Goal: Task Accomplishment & Management: Use online tool/utility

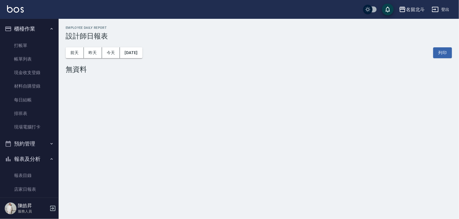
scroll to position [88, 0]
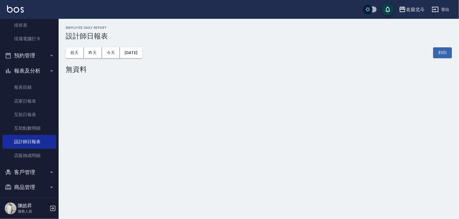
drag, startPoint x: 459, startPoint y: 66, endPoint x: 189, endPoint y: 225, distance: 313.9
click at [189, 218] on html "名留北斗 登出 櫃檯作業 打帳單 帳單列表 現金收支登錄 材料自購登錄 每日結帳 排班表 現場電腦打卡 預約管理 預約管理 單日預約紀錄 單週預約紀錄 報表及…" at bounding box center [229, 109] width 459 height 219
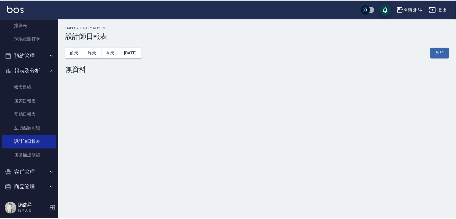
scroll to position [0, 0]
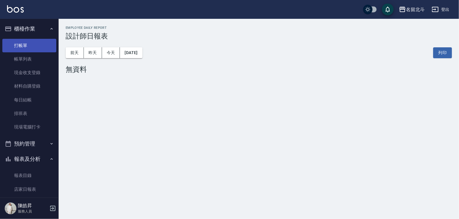
click at [34, 47] on link "打帳單" at bounding box center [29, 45] width 54 height 13
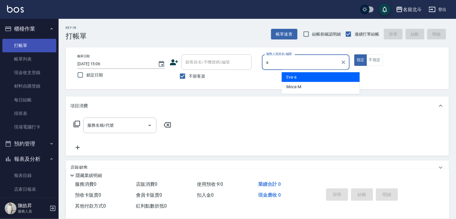
type input "[PERSON_NAME]-a"
type button "true"
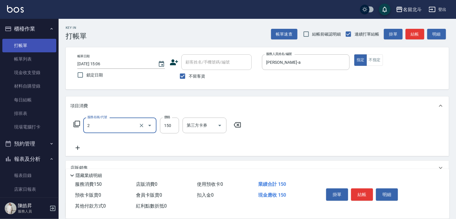
type input "一般洗髮(2)"
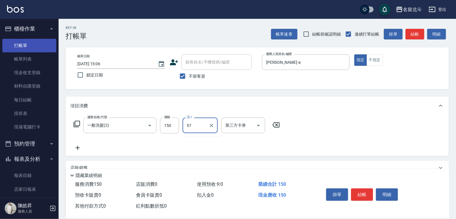
type input "[PERSON_NAME]-57"
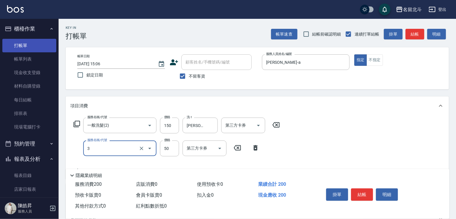
type input "精油(3)"
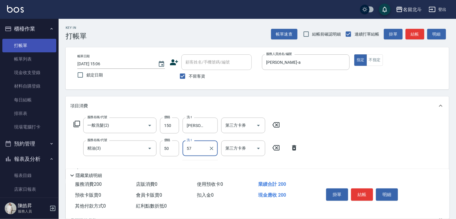
type input "[PERSON_NAME]-57"
type input "剪髮(1)"
type input "200"
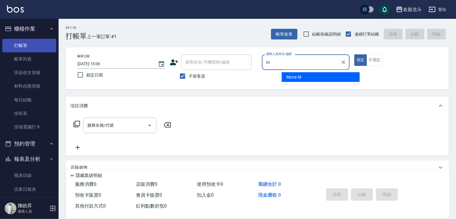
type input "Moca-M"
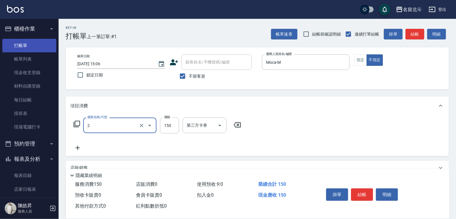
type input "一般洗髮(2)"
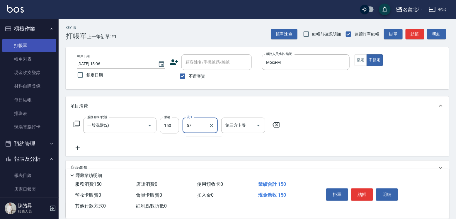
type input "[PERSON_NAME]-57"
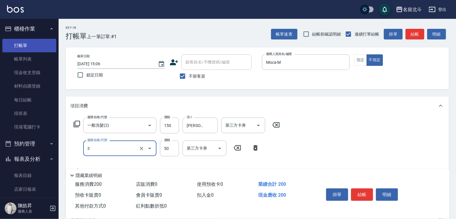
type input "精油(3)"
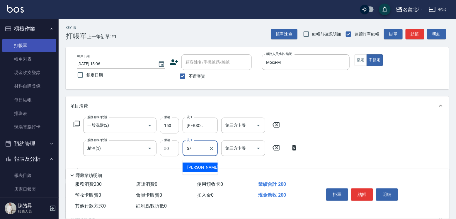
type input "[PERSON_NAME]-57"
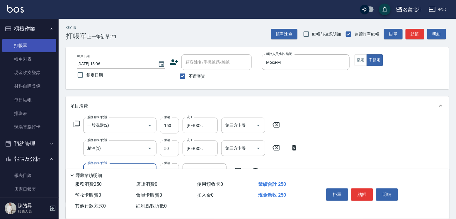
type input "瞬間保養(4)"
type input "[PERSON_NAME]-57"
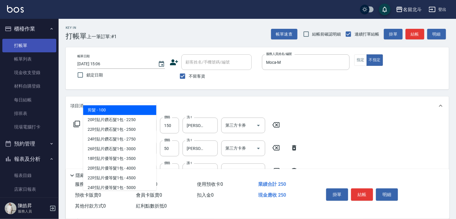
type input "剪髮(1)"
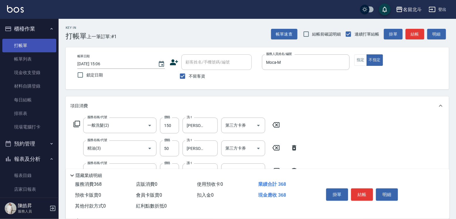
type input "118"
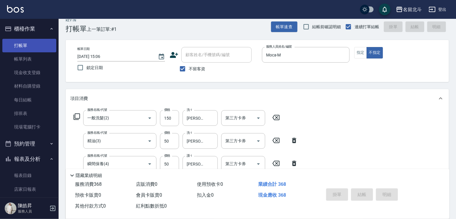
type input "[DATE] 15:07"
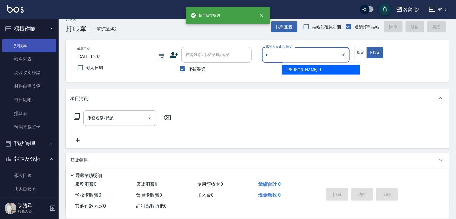
type input "[PERSON_NAME] -d"
type button "false"
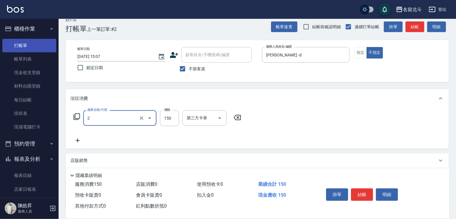
type input "一般洗髮(2)"
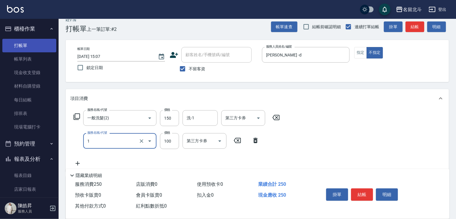
type input "剪髮(1)"
type input "118"
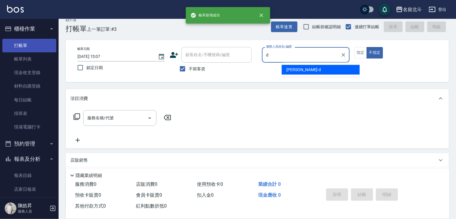
type input "[PERSON_NAME] -d"
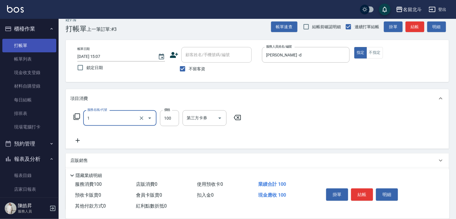
type input "剪髮(1)"
type input "250"
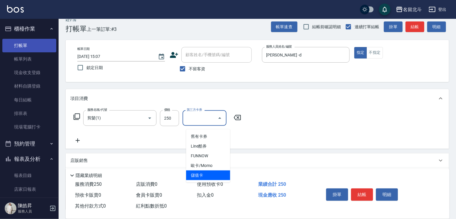
type input "儲值卡"
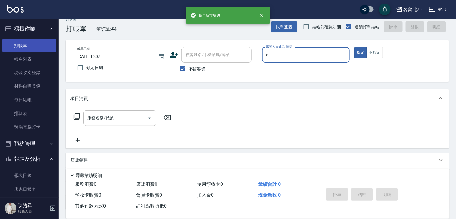
type input "[PERSON_NAME] -d"
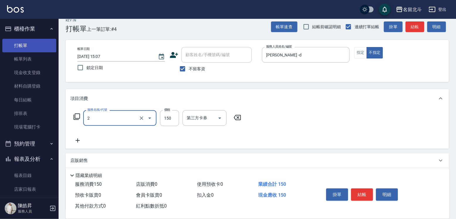
type input "一般洗髮(2)"
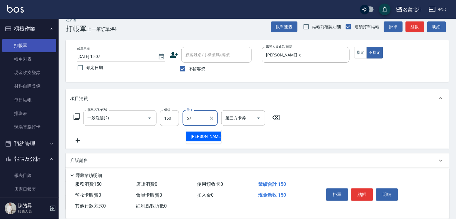
type input "[PERSON_NAME]-57"
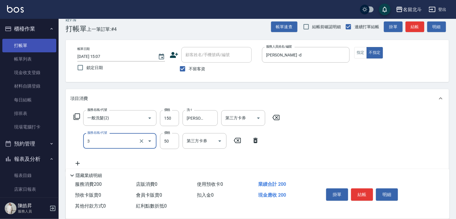
type input "精油(3)"
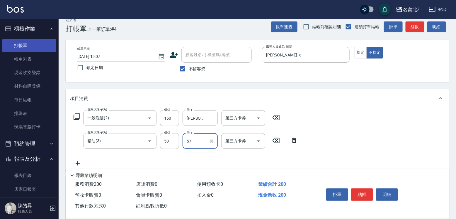
type input "[PERSON_NAME]-57"
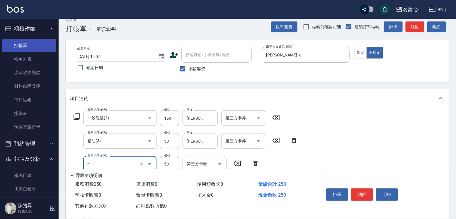
type input "瞬間保養(4)"
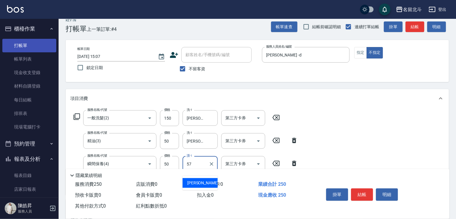
type input "[PERSON_NAME]-57"
type input "剪髮(1)"
type input "118"
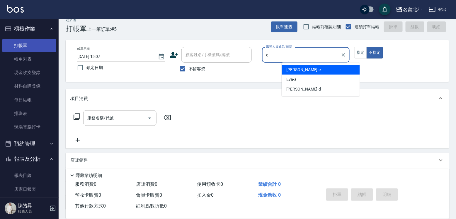
type input "[PERSON_NAME]-e"
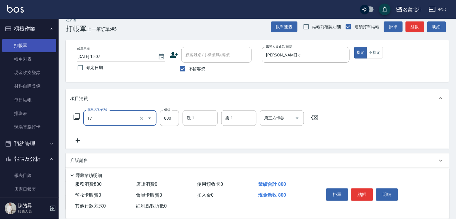
type input "染髮(17)"
type input "1200"
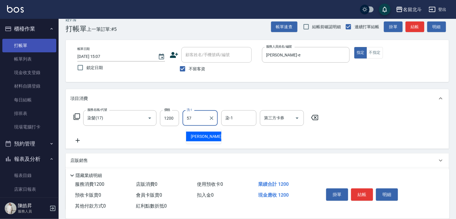
type input "[PERSON_NAME]-57"
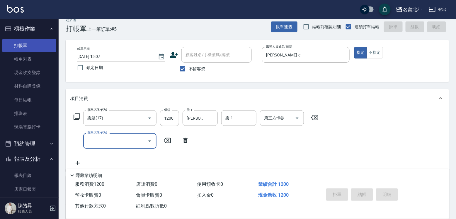
type input "[DATE] 15:08"
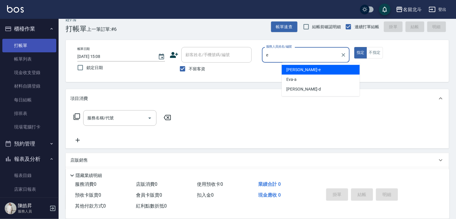
type input "[PERSON_NAME]-e"
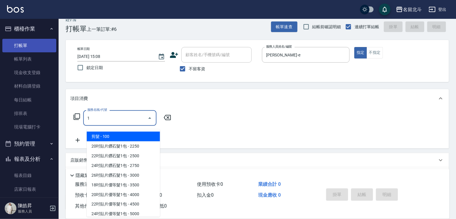
type input "剪髮(1)"
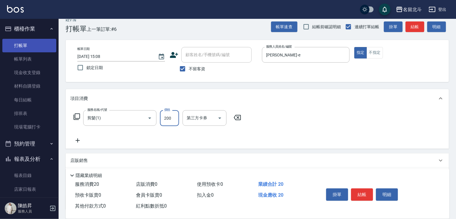
type input "200"
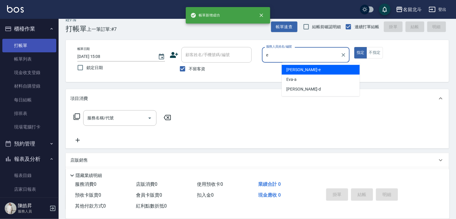
type input "[PERSON_NAME]-e"
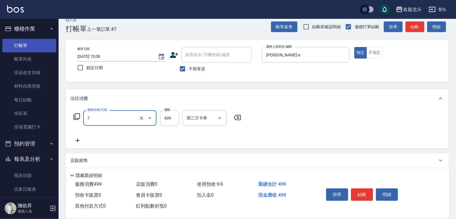
type input "去角質洗髮(7)"
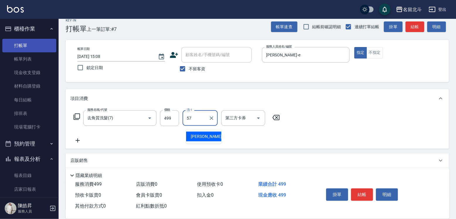
type input "[PERSON_NAME]-57"
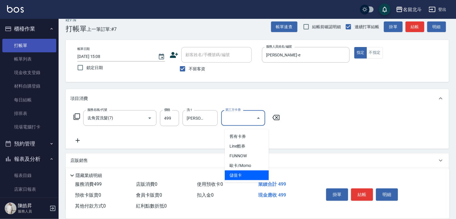
type input "儲值卡"
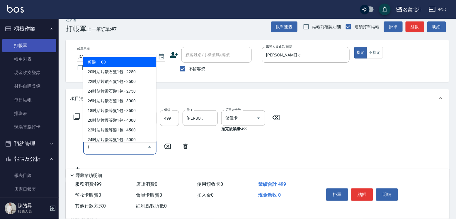
type input "剪髮(1)"
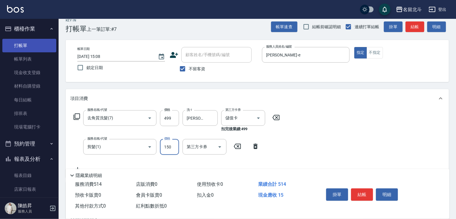
type input "150"
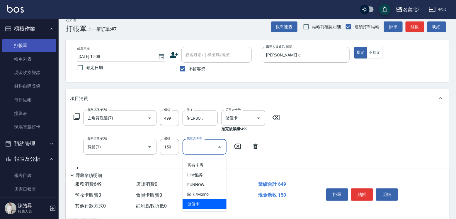
type input "儲值卡"
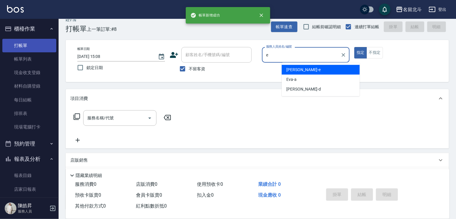
type input "[PERSON_NAME]-e"
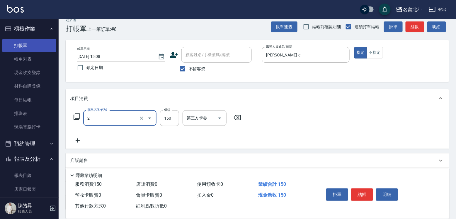
type input "一般洗髮(2)"
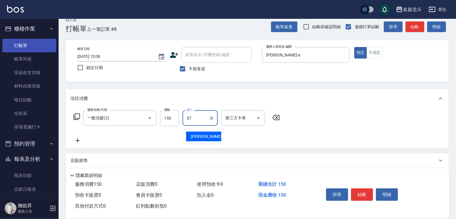
type input "[PERSON_NAME]-57"
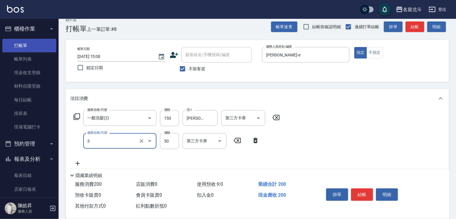
type input "精油(3)"
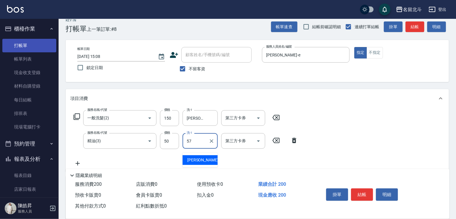
type input "[PERSON_NAME]-57"
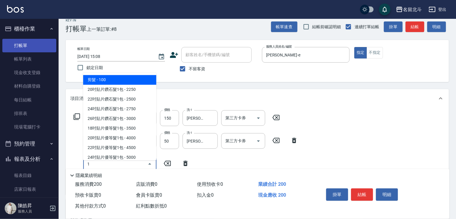
type input "剪髮(1)"
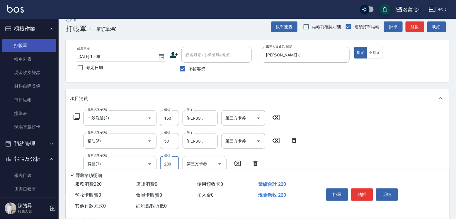
type input "200"
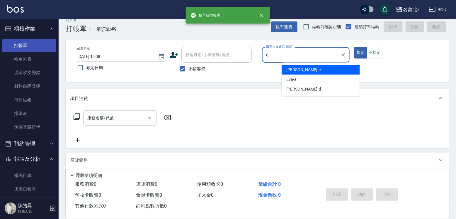
type input "[PERSON_NAME]-e"
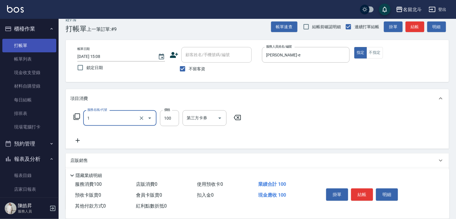
type input "剪髮(1)"
type input "200"
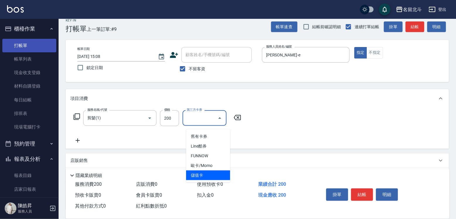
type input "儲值卡"
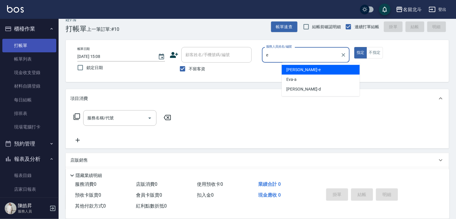
type input "[PERSON_NAME]-e"
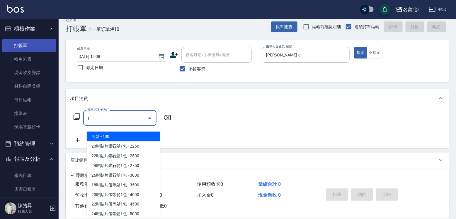
type input "剪髮(1)"
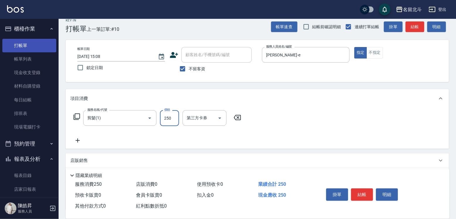
type input "250"
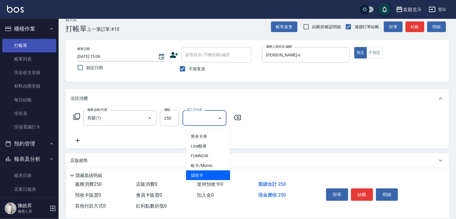
type input "儲值卡"
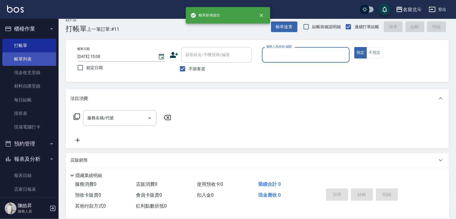
click at [35, 66] on link "帳單列表" at bounding box center [29, 58] width 54 height 13
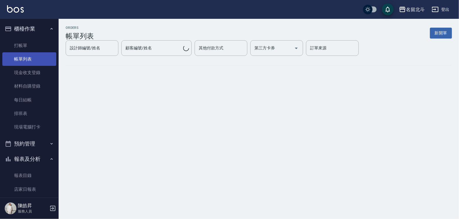
click at [34, 64] on link "帳單列表" at bounding box center [29, 58] width 54 height 13
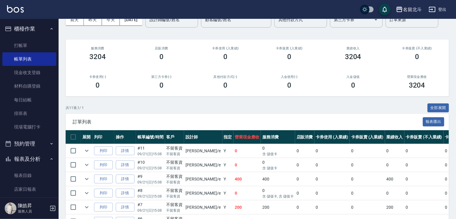
scroll to position [59, 0]
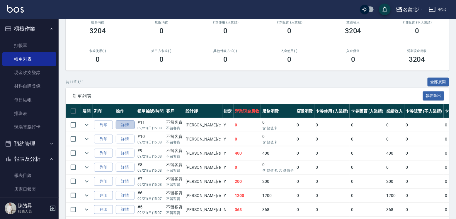
click at [135, 129] on link "詳情" at bounding box center [125, 124] width 19 height 9
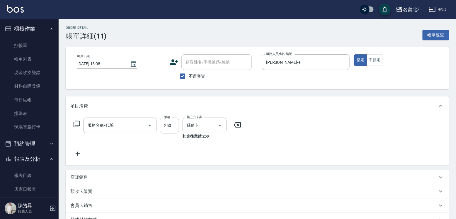
checkbox input "true"
type input "[PERSON_NAME]-e"
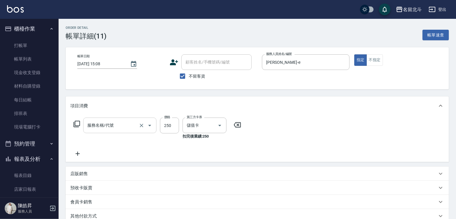
type input "剪髮(1)"
click at [142, 128] on icon "Clear" at bounding box center [142, 125] width 6 height 6
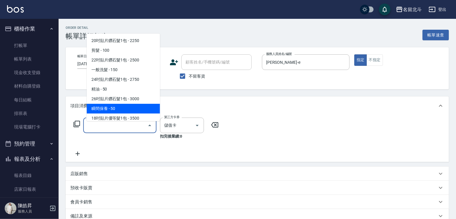
type input "2"
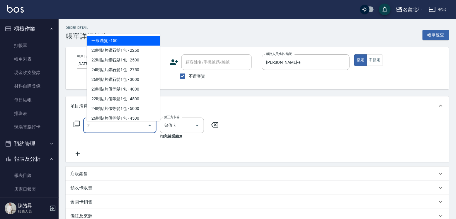
click at [107, 40] on span "一般洗髮 - 150" at bounding box center [123, 41] width 73 height 10
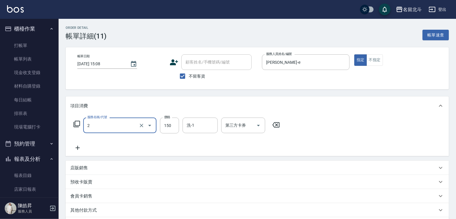
type input "一般洗髮(2)"
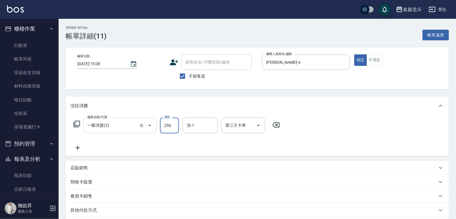
type input "250"
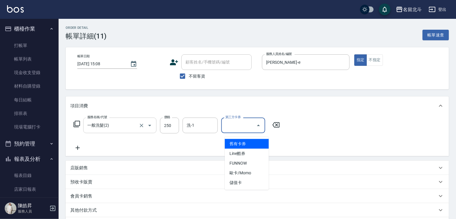
type input "儲值卡"
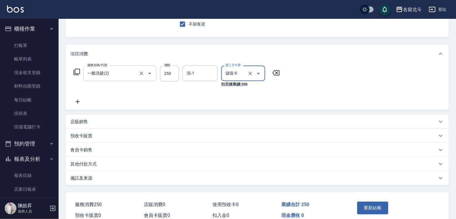
scroll to position [97, 0]
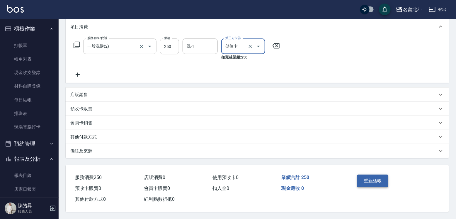
click at [389, 174] on button "重新結帳" at bounding box center [373, 180] width 31 height 12
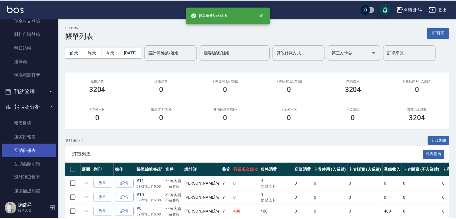
scroll to position [88, 0]
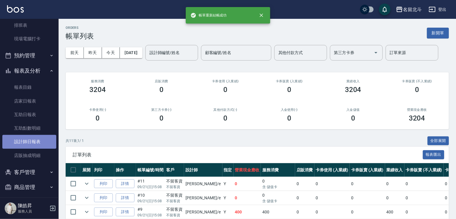
click at [33, 145] on link "設計師日報表" at bounding box center [29, 141] width 54 height 13
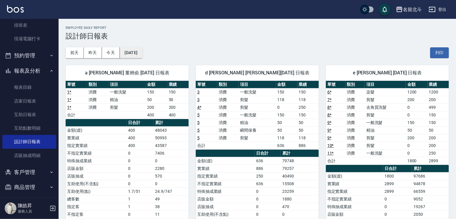
click at [128, 51] on button "[DATE]" at bounding box center [131, 52] width 22 height 11
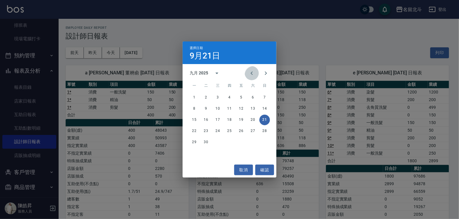
click at [248, 75] on icon "Previous month" at bounding box center [251, 73] width 7 height 7
click at [231, 129] on button "21" at bounding box center [229, 131] width 11 height 11
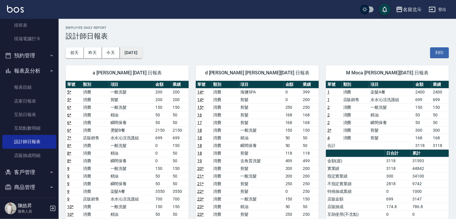
click at [142, 50] on button "[DATE]" at bounding box center [131, 52] width 22 height 11
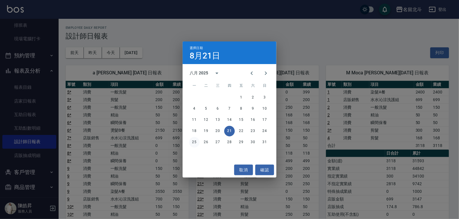
click at [196, 144] on button "25" at bounding box center [194, 142] width 11 height 11
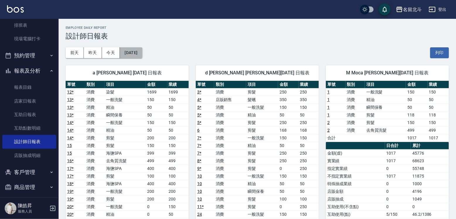
click at [142, 50] on button "[DATE]" at bounding box center [131, 52] width 22 height 11
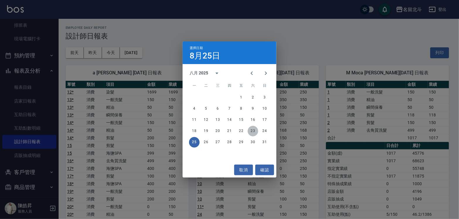
click at [253, 131] on button "23" at bounding box center [253, 131] width 11 height 11
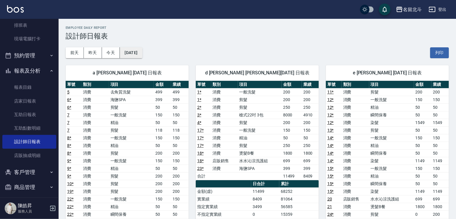
click at [142, 54] on button "[DATE]" at bounding box center [131, 52] width 22 height 11
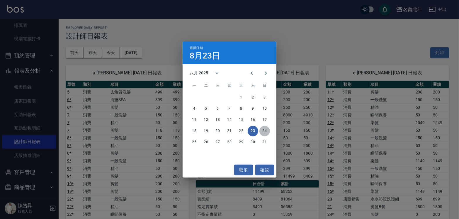
click at [262, 127] on button "24" at bounding box center [265, 131] width 11 height 11
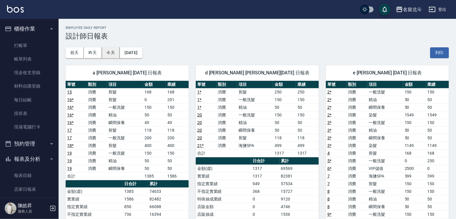
click at [110, 52] on button "今天" at bounding box center [111, 52] width 18 height 11
